Goal: Task Accomplishment & Management: Use online tool/utility

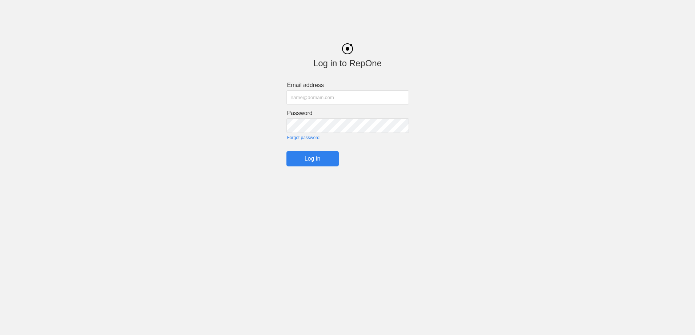
type input "[PERSON_NAME][EMAIL_ADDRESS][DOMAIN_NAME]"
drag, startPoint x: 309, startPoint y: 159, endPoint x: 309, endPoint y: 155, distance: 4.4
click at [309, 159] on input "Log in" at bounding box center [313, 158] width 52 height 15
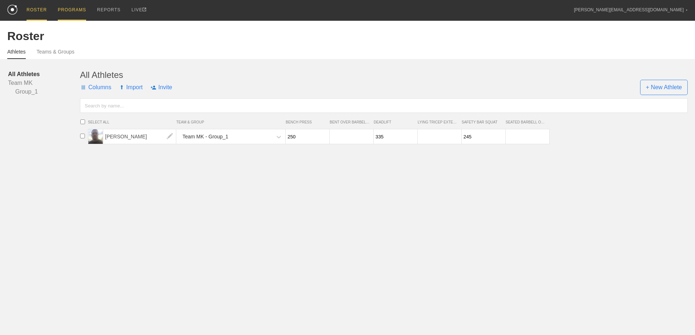
click at [67, 8] on div "PROGRAMS" at bounding box center [72, 10] width 28 height 21
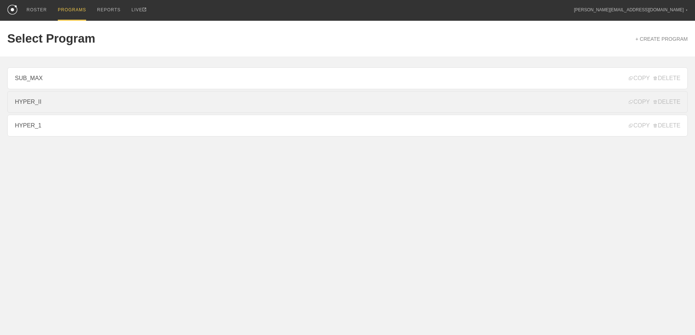
click at [48, 101] on link "HYPER_II" at bounding box center [347, 102] width 681 height 22
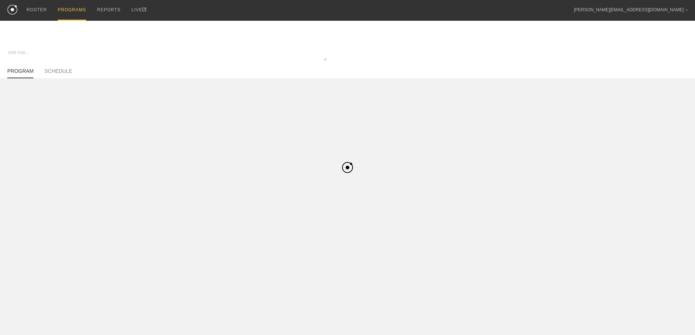
type textarea "x"
type input "HYPER_II"
type textarea "Hypertrophy II - 4 Week Progression (1-0-0, 2-0-0)"
